Goal: Information Seeking & Learning: Learn about a topic

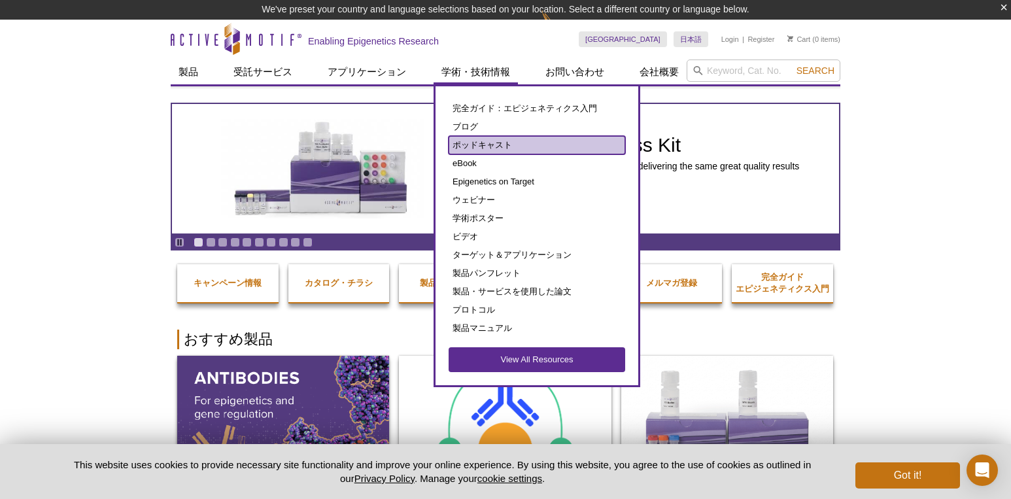
click at [505, 148] on link "ポッドキャスト" at bounding box center [537, 145] width 177 height 18
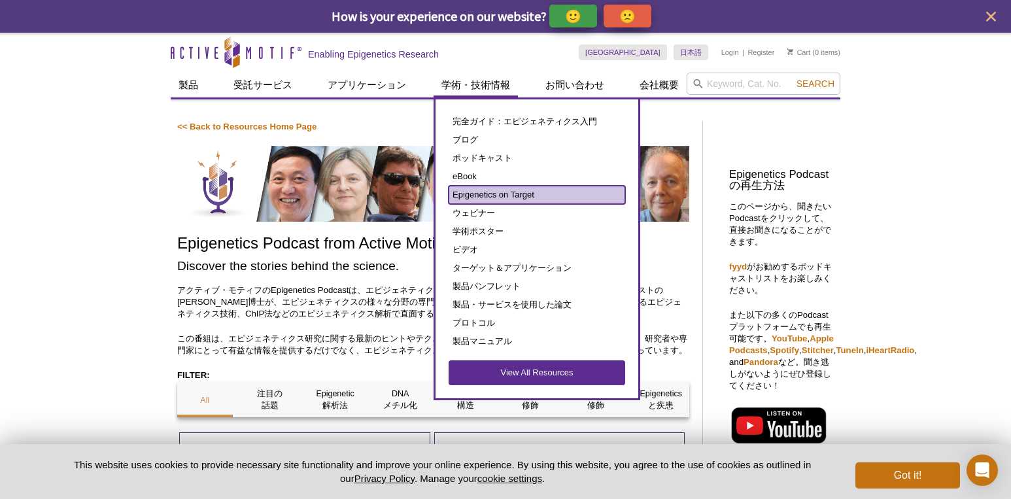
click at [541, 193] on link "Epigenetics on Target" at bounding box center [537, 195] width 177 height 18
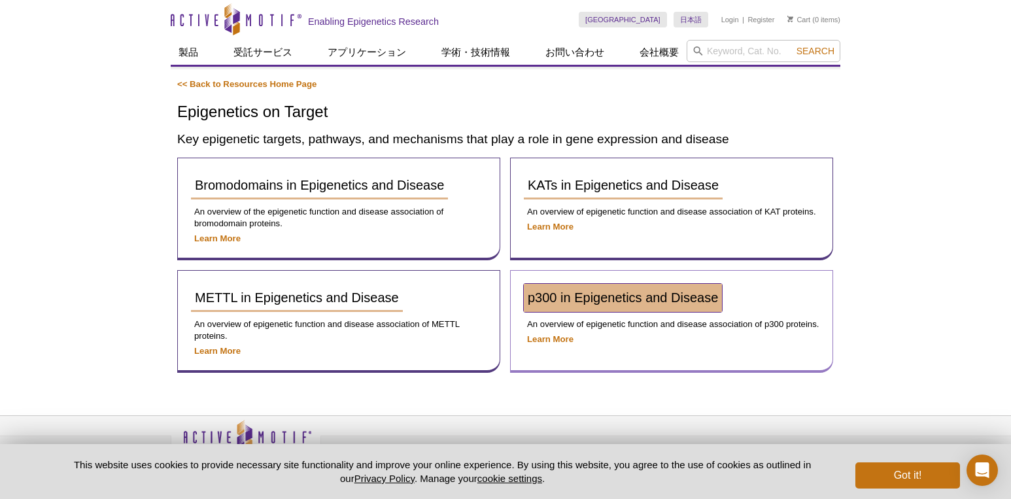
click at [544, 307] on link "p300 in Epigenetics and Disease" at bounding box center [623, 298] width 198 height 28
